Goal: Information Seeking & Learning: Learn about a topic

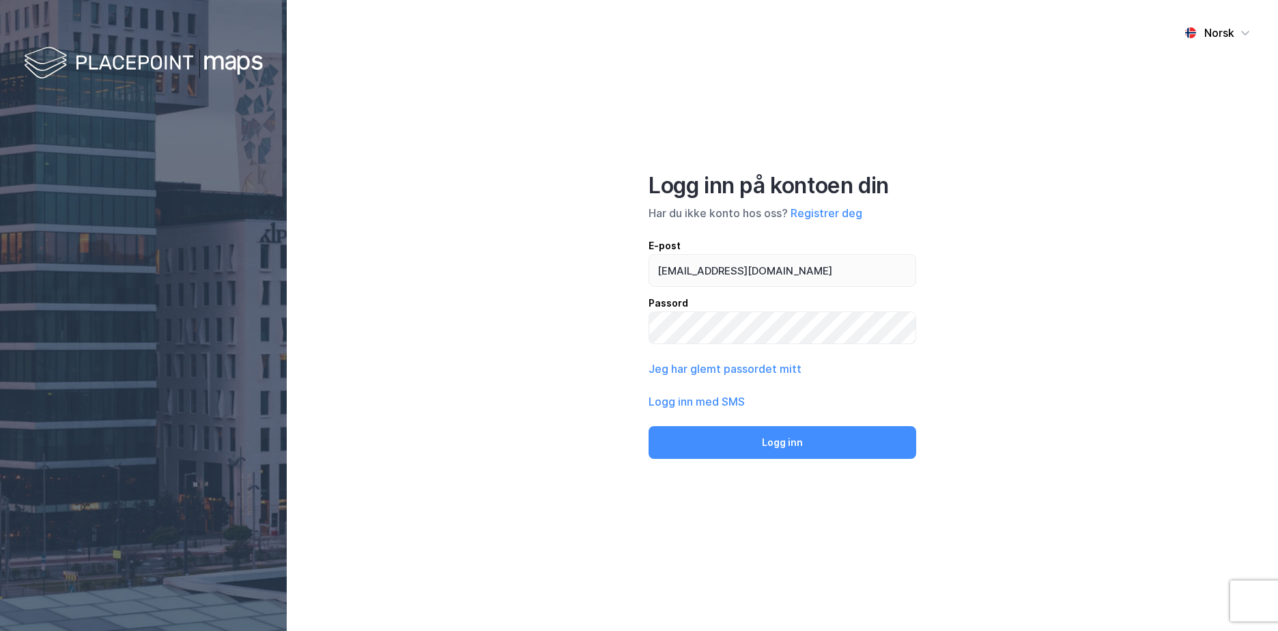
type input "[EMAIL_ADDRESS][DOMAIN_NAME]"
click at [649, 426] on button "Logg inn" at bounding box center [783, 442] width 268 height 33
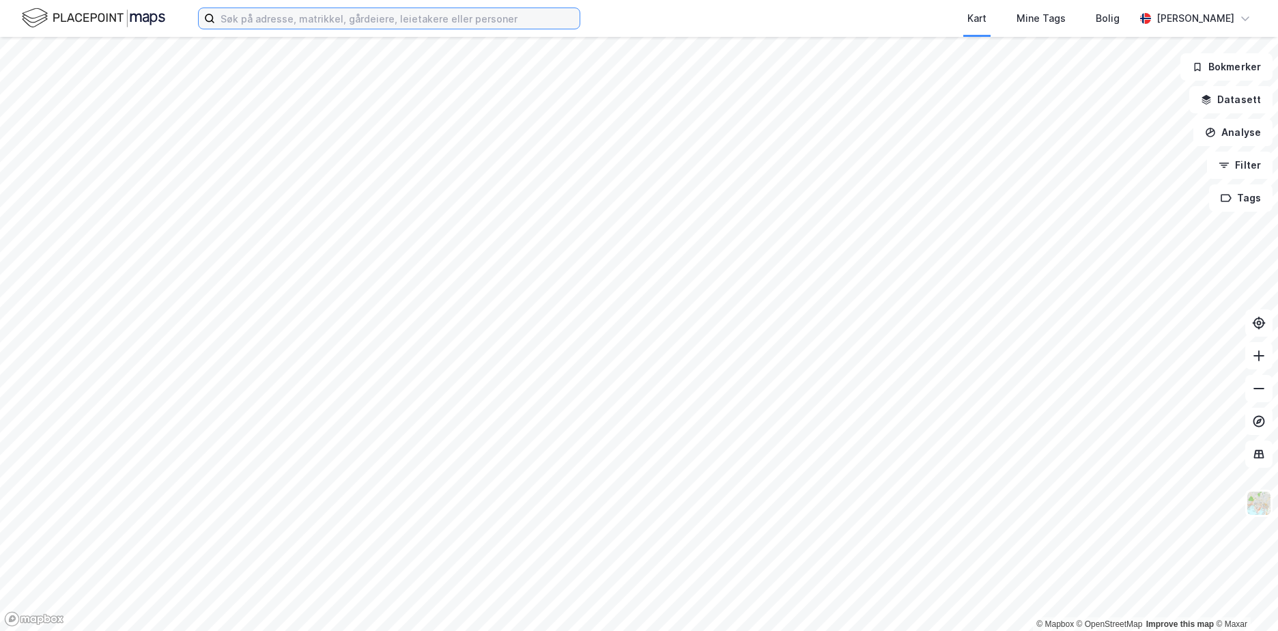
click at [248, 20] on input at bounding box center [397, 18] width 365 height 20
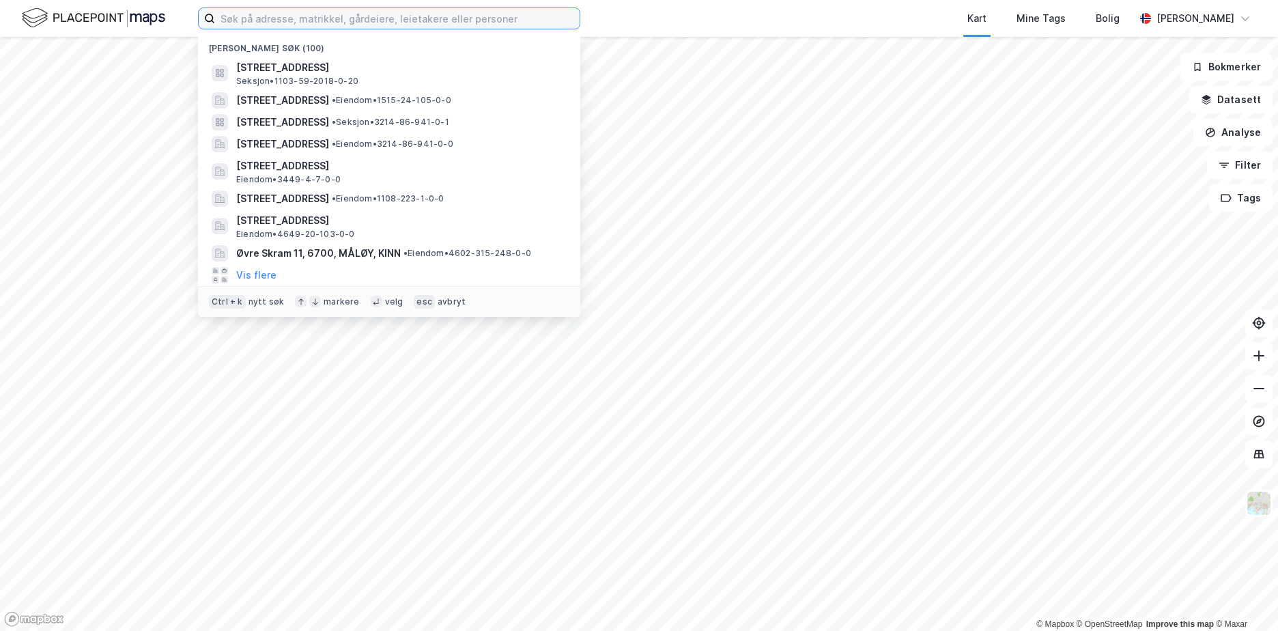
paste input "301-212/767/0/0"
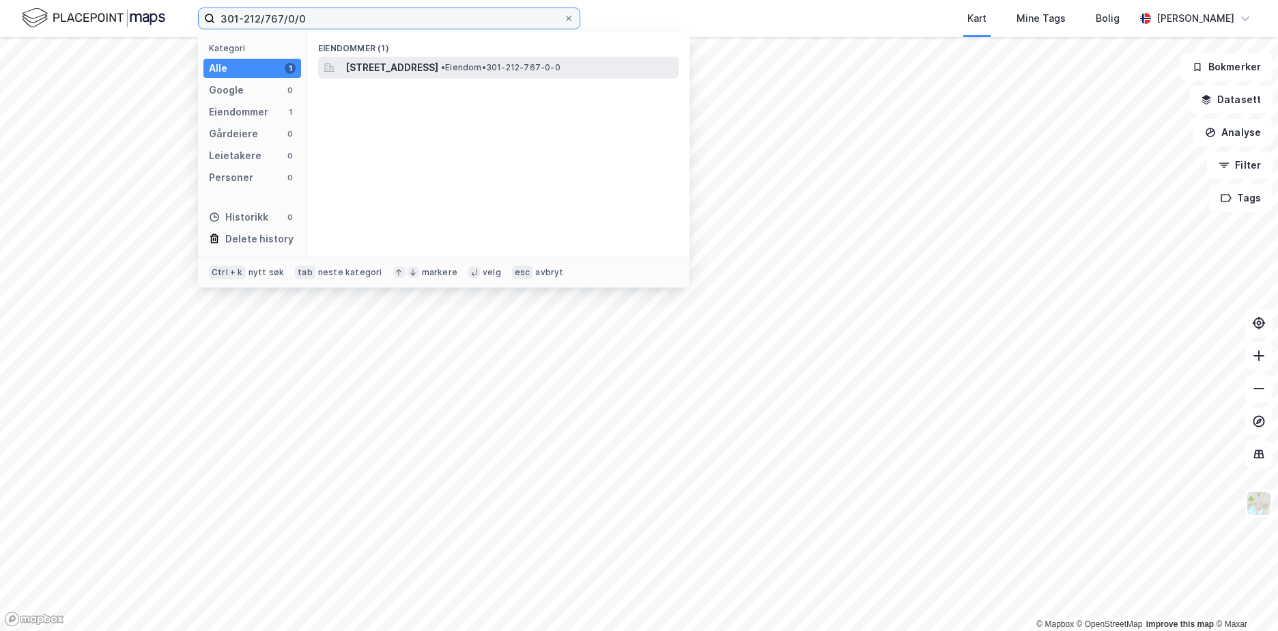
type input "301-212/767/0/0"
click at [438, 65] on span "[STREET_ADDRESS]" at bounding box center [392, 67] width 93 height 16
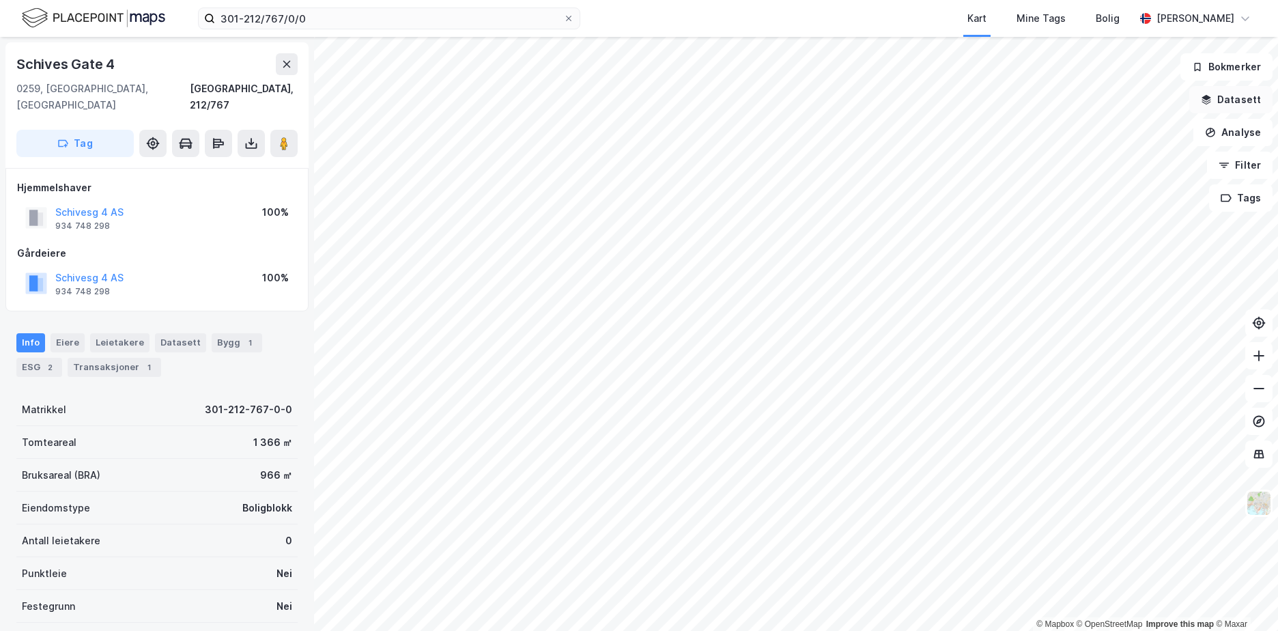
click at [1271, 96] on button "Datasett" at bounding box center [1231, 99] width 83 height 27
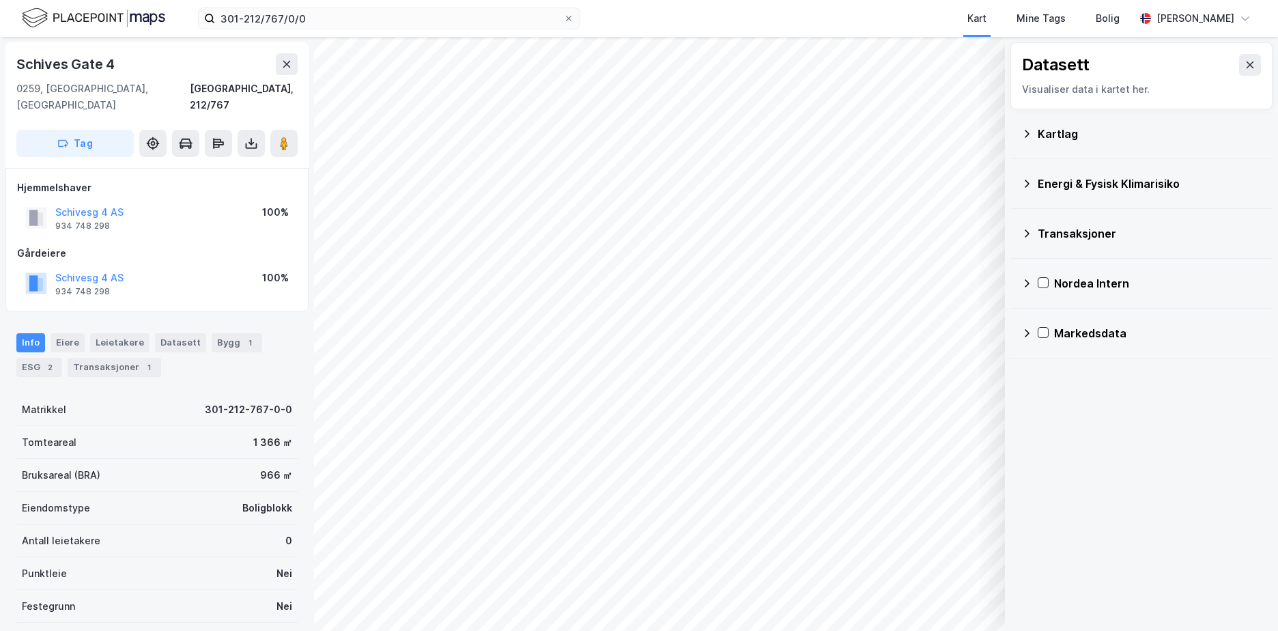
click at [1028, 132] on icon at bounding box center [1027, 133] width 11 height 11
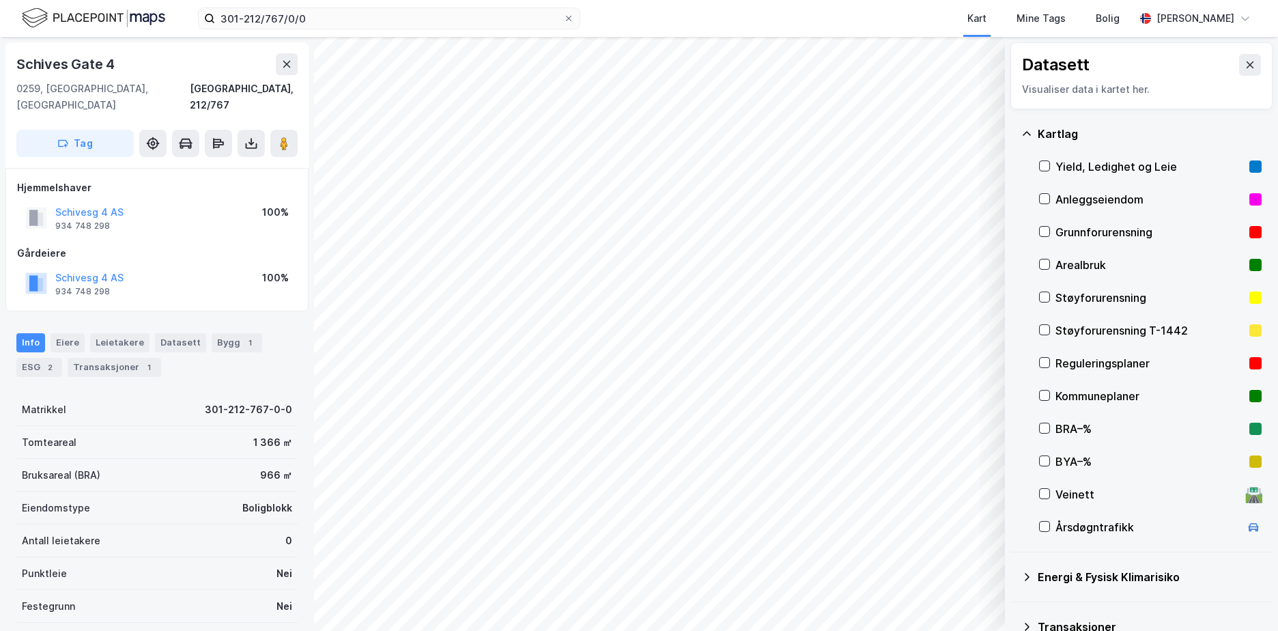
click at [1094, 230] on div "Grunnforurensning" at bounding box center [1150, 232] width 188 height 16
click at [1030, 135] on icon at bounding box center [1027, 133] width 8 height 4
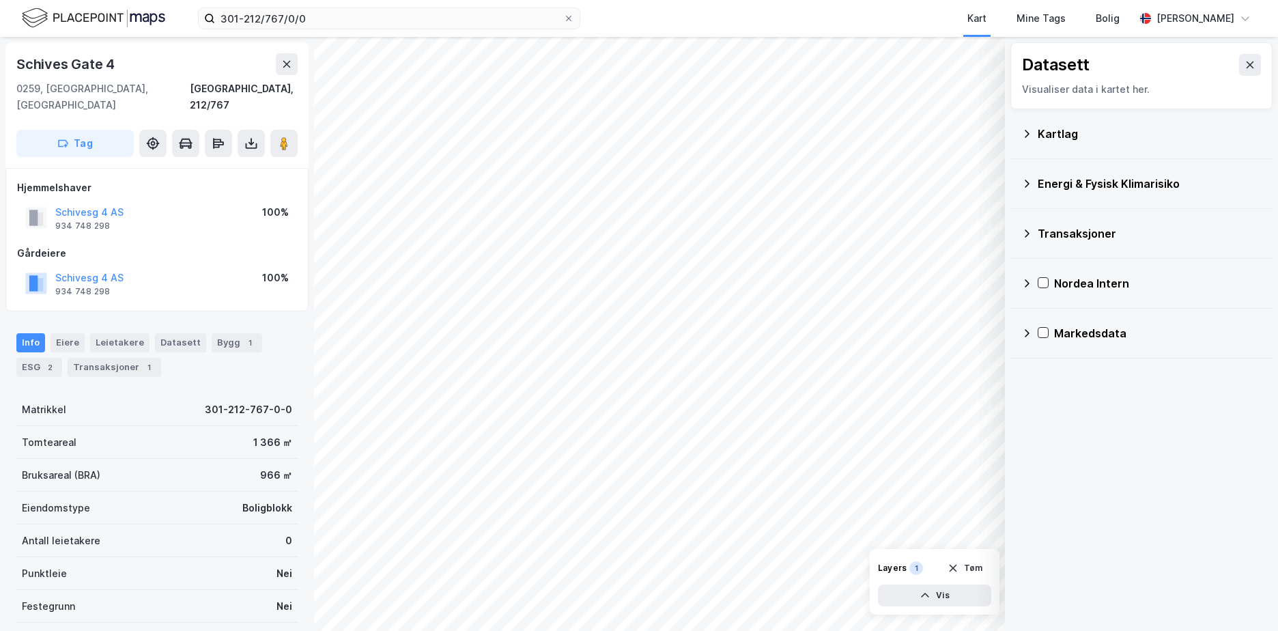
click at [1027, 181] on icon at bounding box center [1027, 184] width 5 height 8
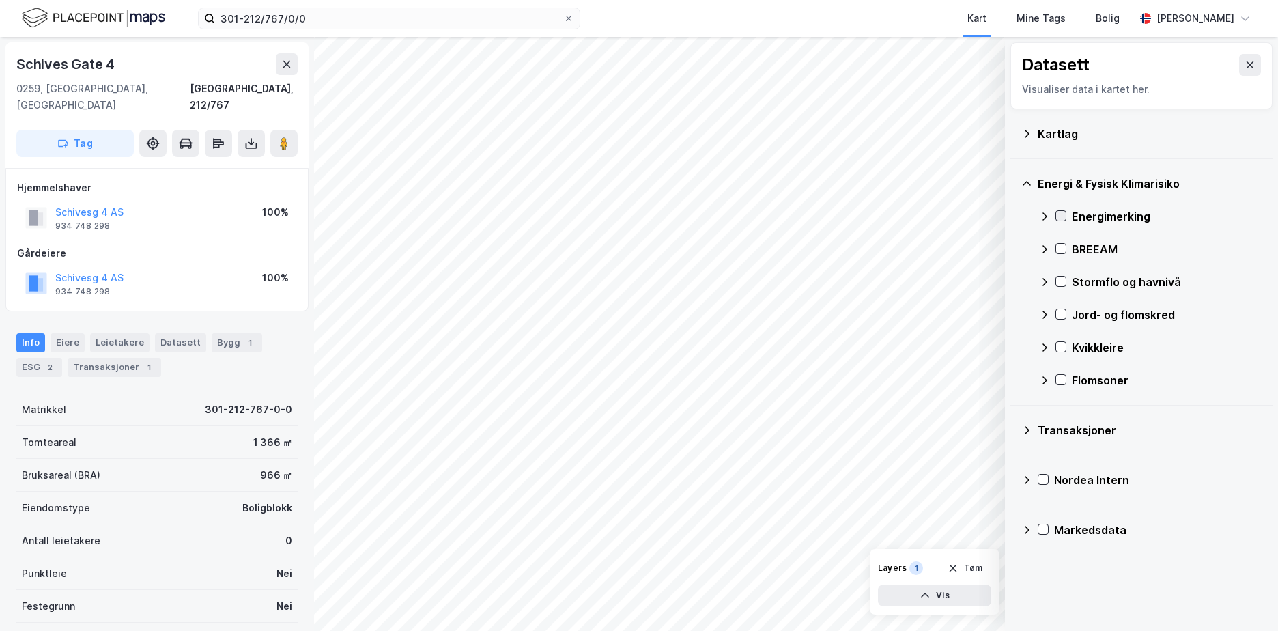
click at [1061, 220] on icon at bounding box center [1061, 216] width 10 height 10
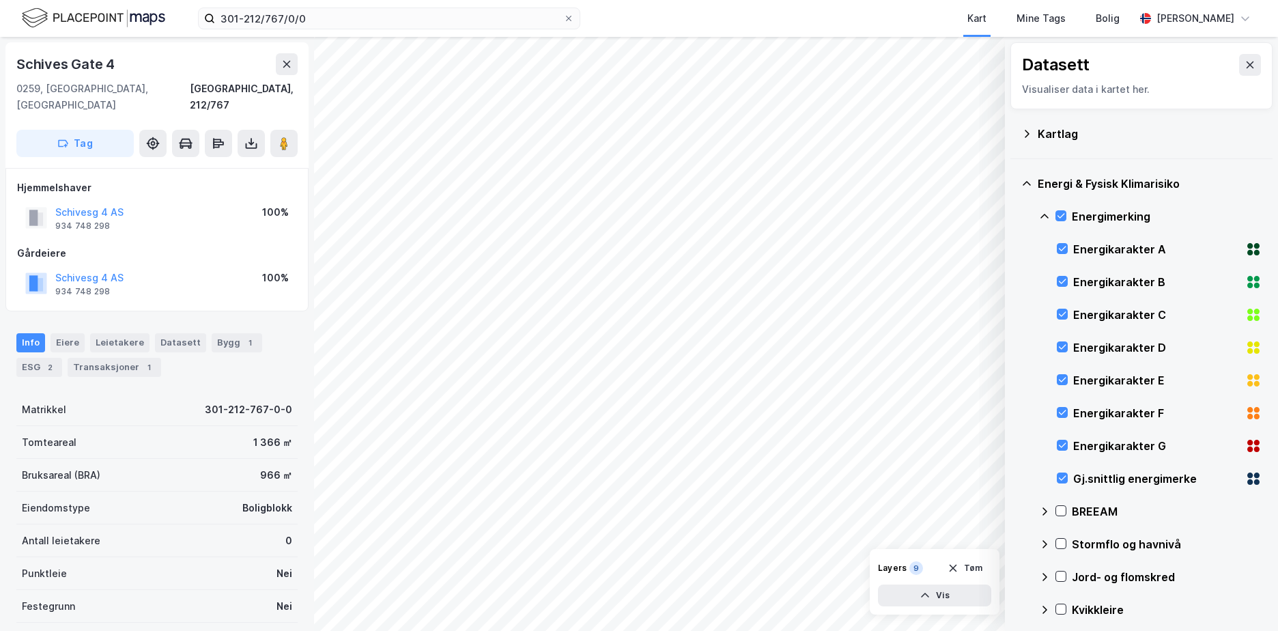
click at [1046, 214] on icon at bounding box center [1045, 216] width 8 height 5
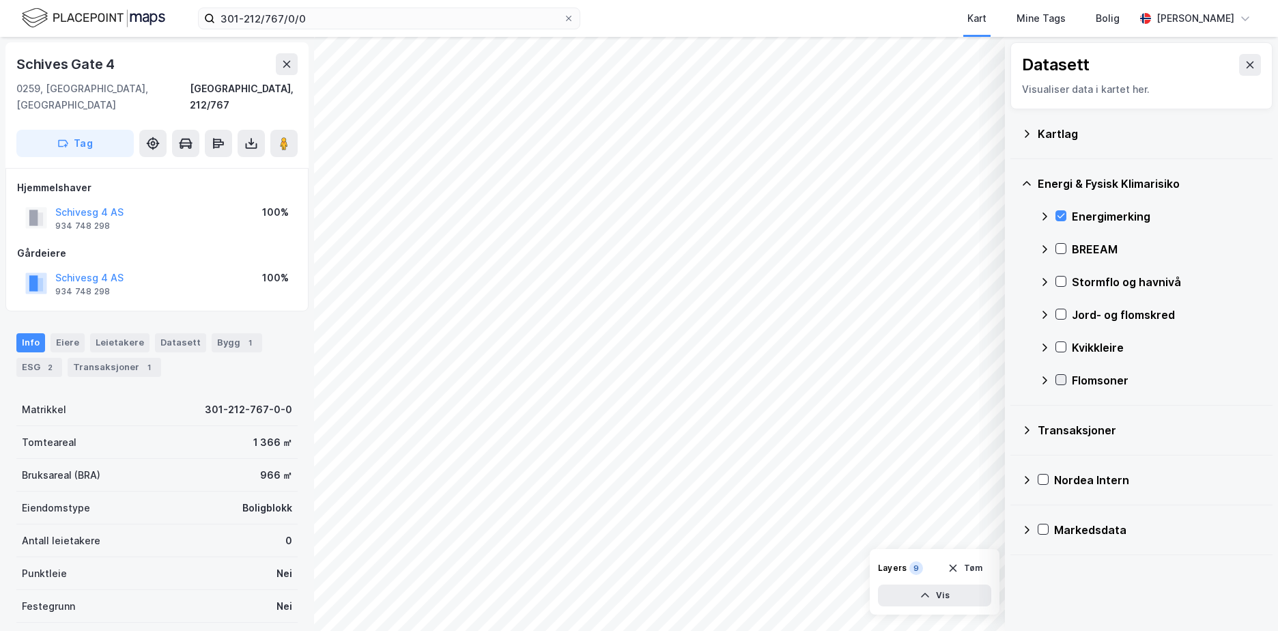
click at [1061, 380] on icon at bounding box center [1061, 380] width 10 height 10
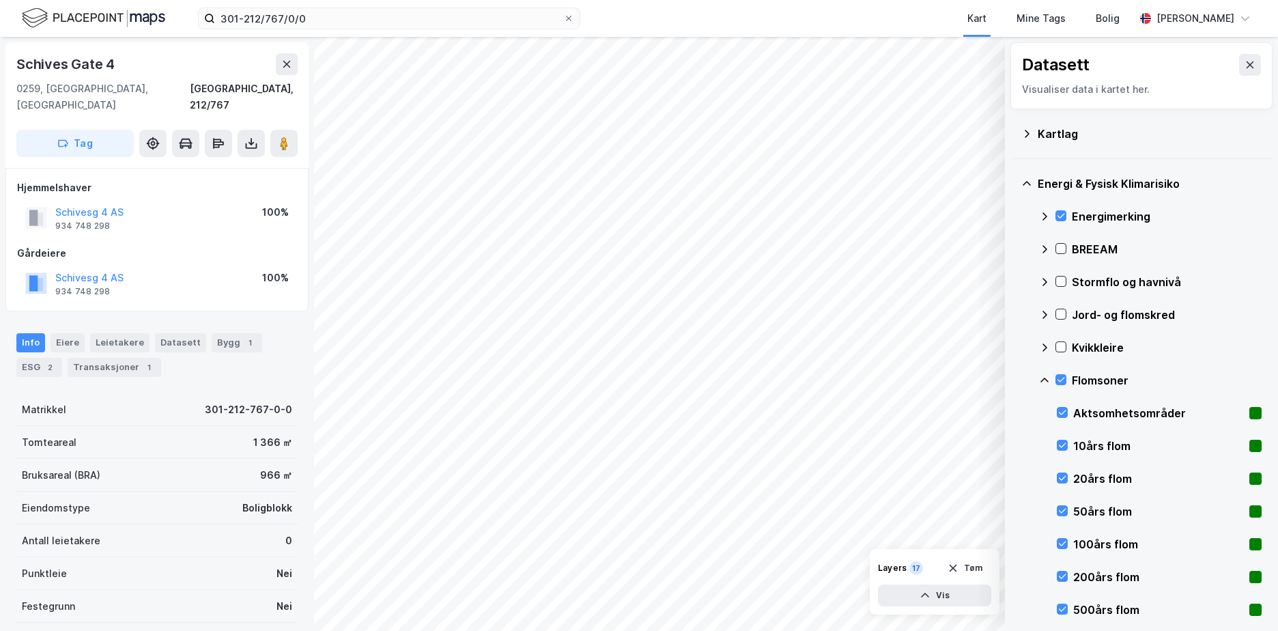
click at [1043, 376] on icon at bounding box center [1044, 380] width 11 height 11
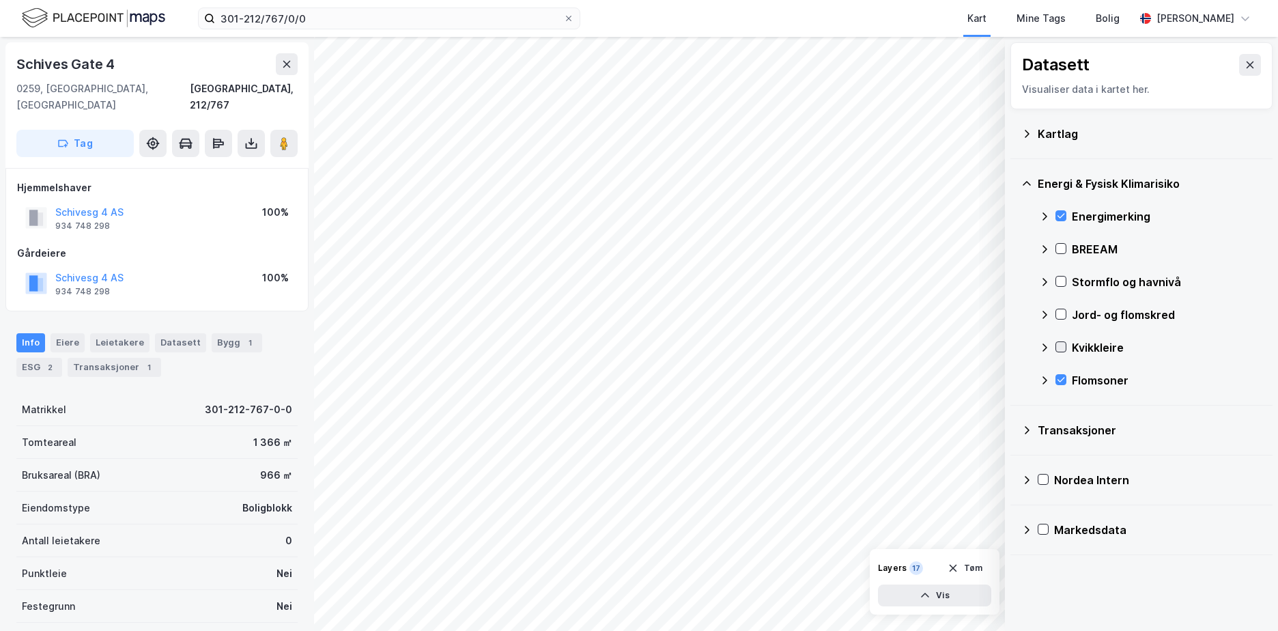
click at [1061, 346] on icon at bounding box center [1061, 347] width 10 height 10
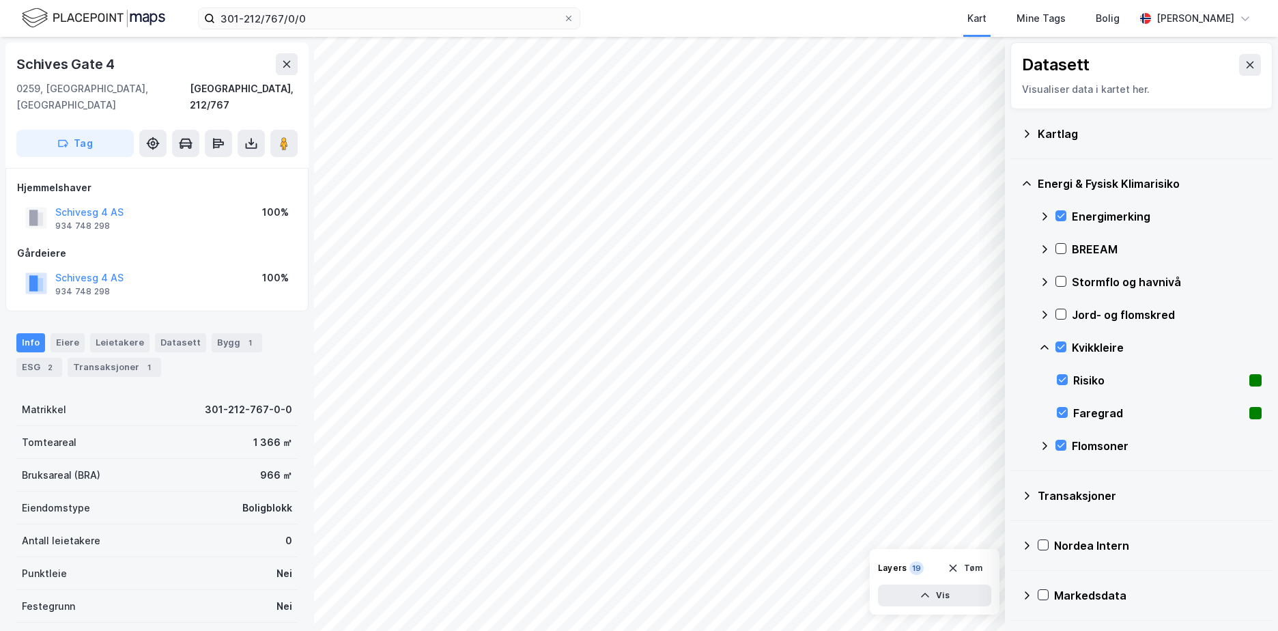
click at [1046, 343] on icon at bounding box center [1044, 347] width 11 height 11
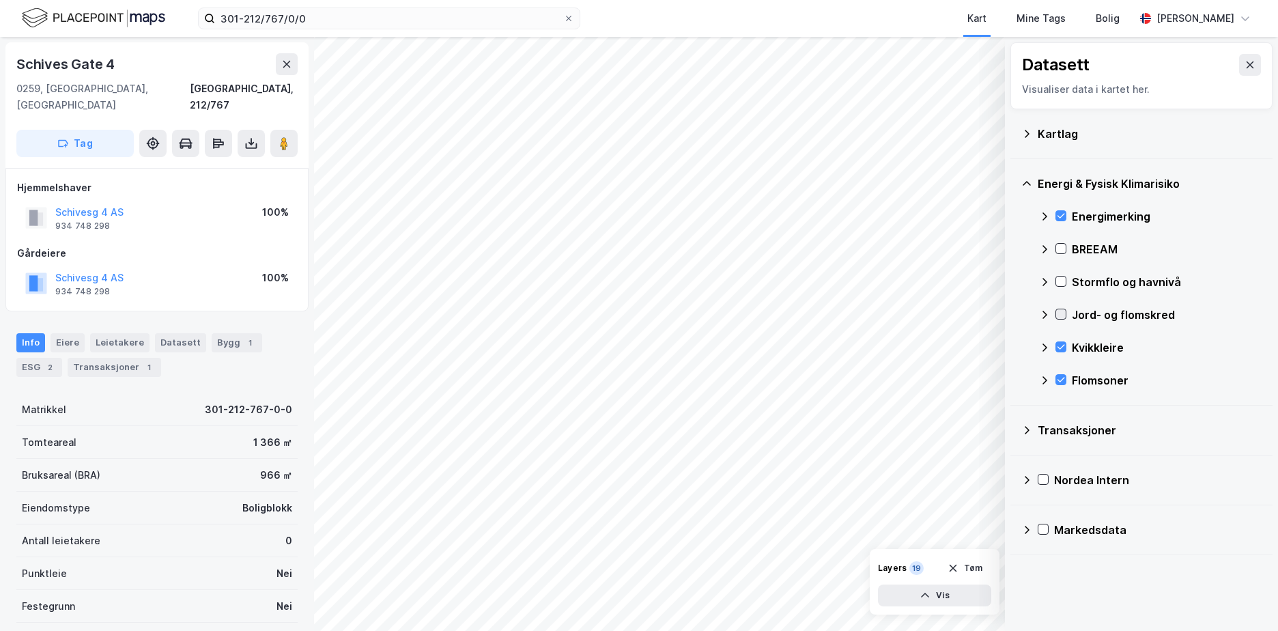
click at [1062, 316] on icon at bounding box center [1061, 314] width 10 height 10
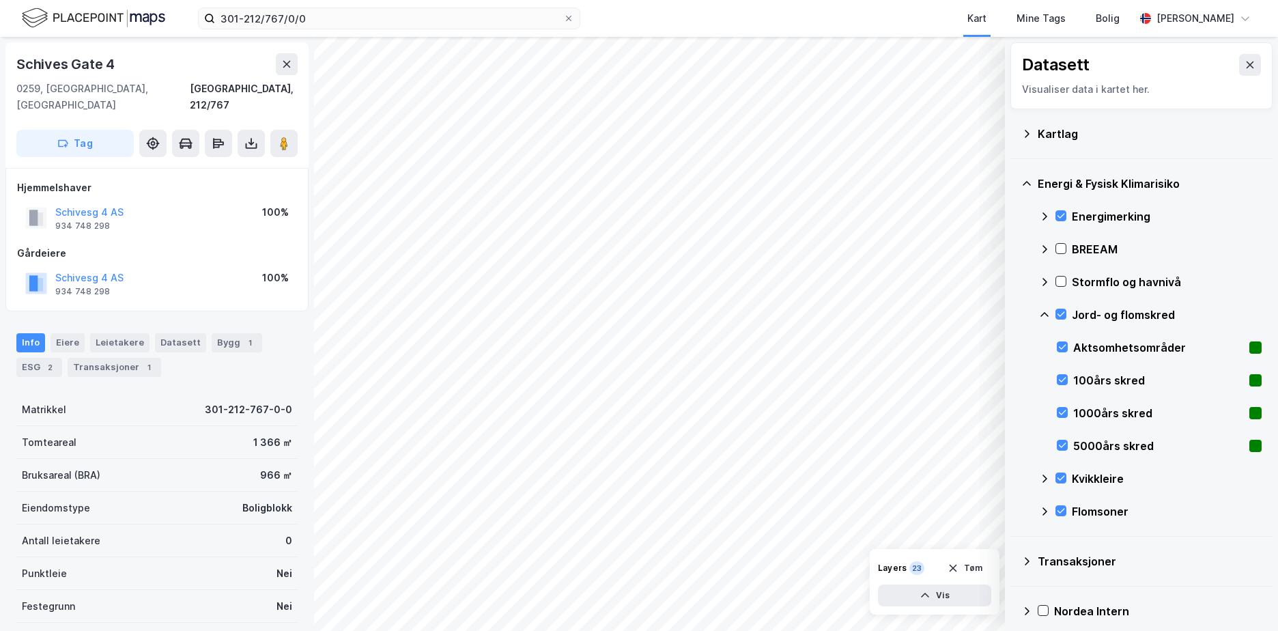
click at [1043, 312] on icon at bounding box center [1044, 314] width 11 height 11
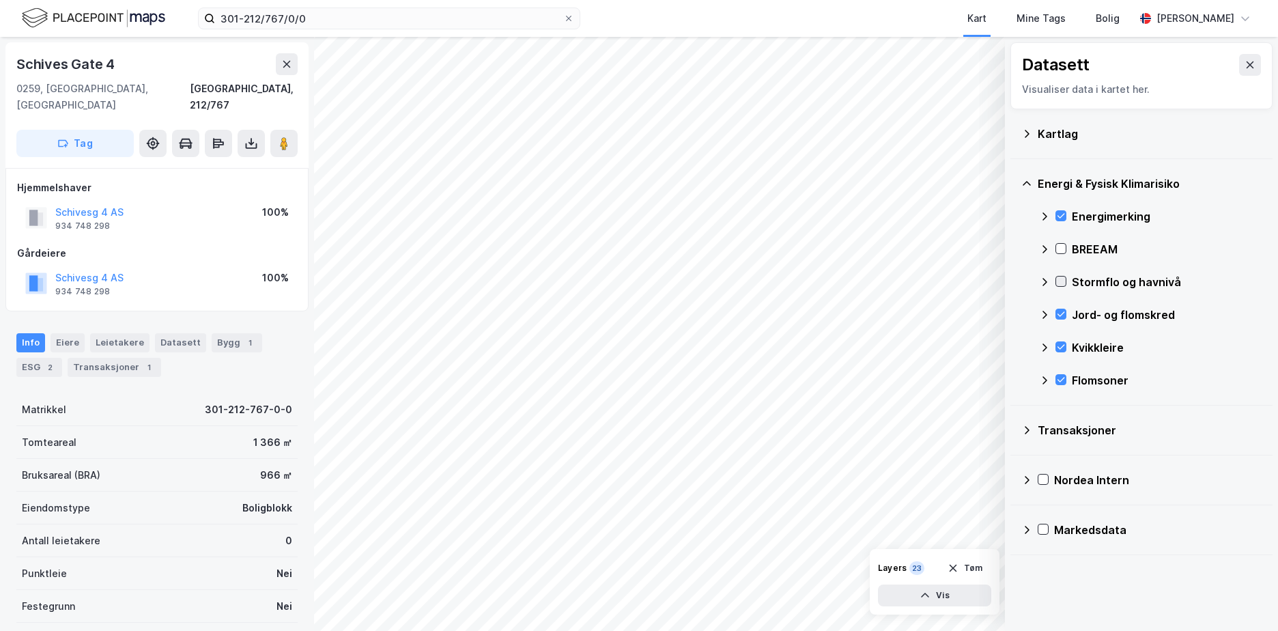
click at [1061, 279] on icon at bounding box center [1061, 282] width 10 height 10
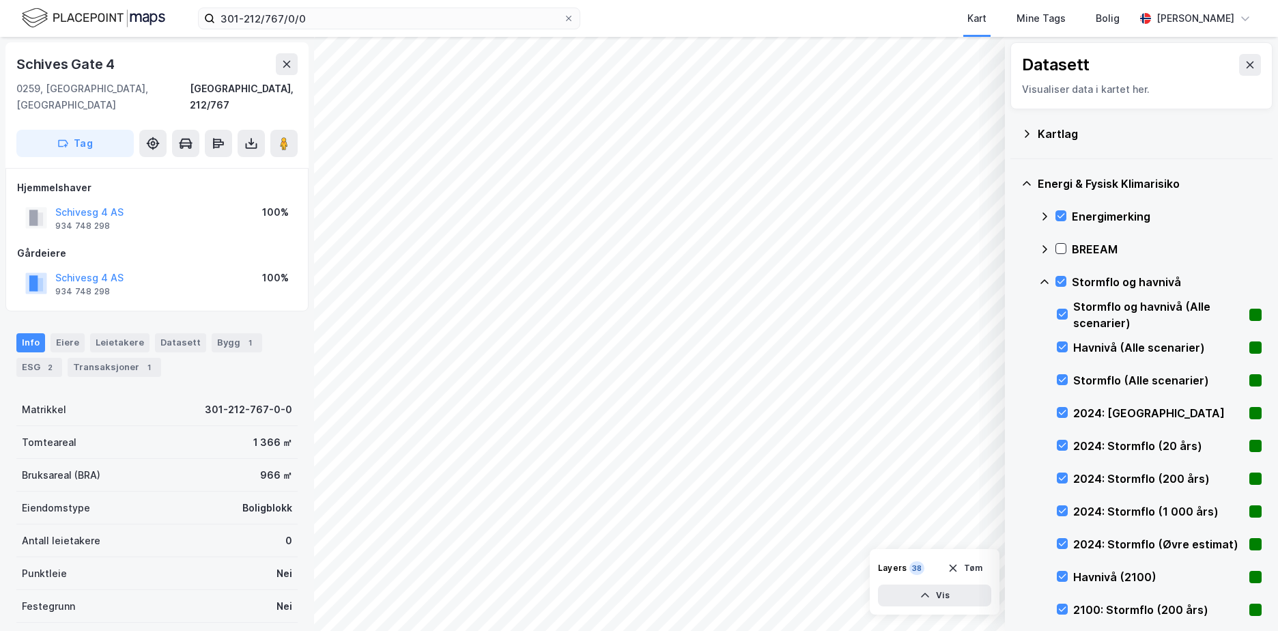
click at [1044, 281] on icon at bounding box center [1045, 281] width 8 height 5
